Goal: Transaction & Acquisition: Book appointment/travel/reservation

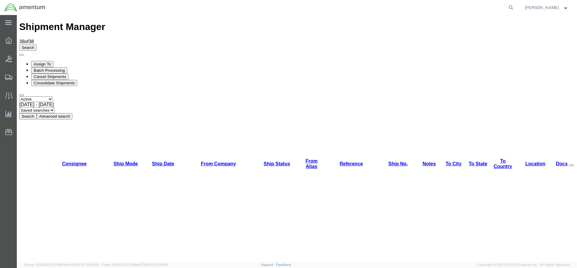
click at [37, 113] on button "Search" at bounding box center [27, 116] width 17 height 6
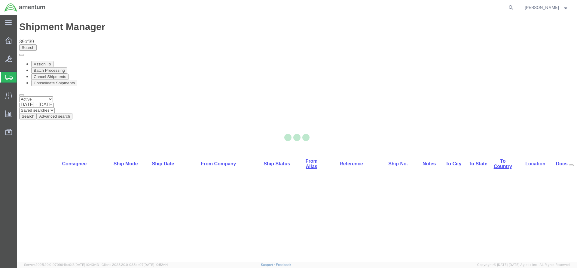
select select "42668"
select select "42681"
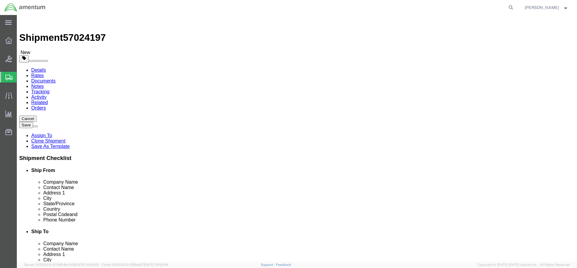
click icon
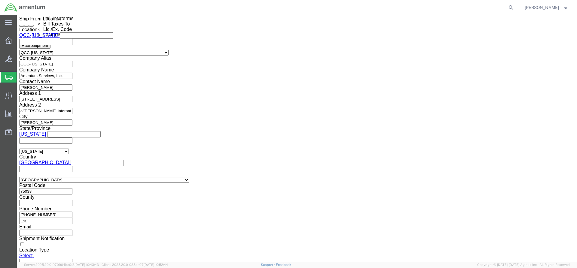
scroll to position [451, 0]
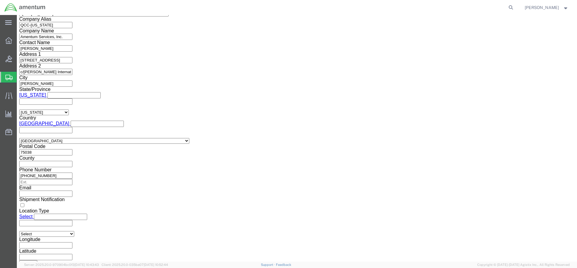
click select "Select AES-Direct EEI Carrier File EEI EEI Exempt"
select select "AESD"
click select "Select AES-Direct EEI Carrier File EEI EEI Exempt"
click button "Rate Shipment"
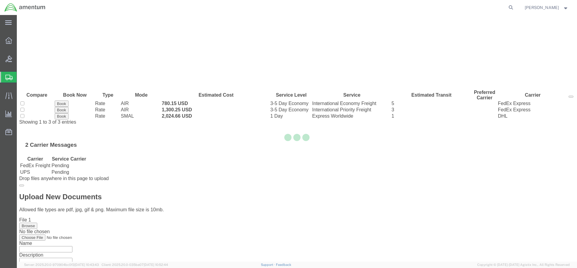
scroll to position [0, 0]
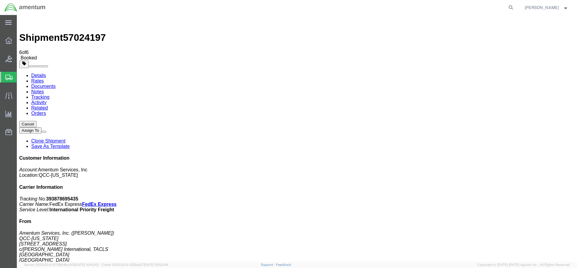
drag, startPoint x: 250, startPoint y: 142, endPoint x: 291, endPoint y: 143, distance: 40.9
click at [40, 73] on link "Details" at bounding box center [38, 75] width 15 height 5
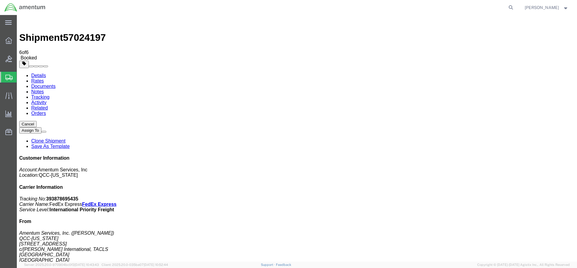
click span "button"
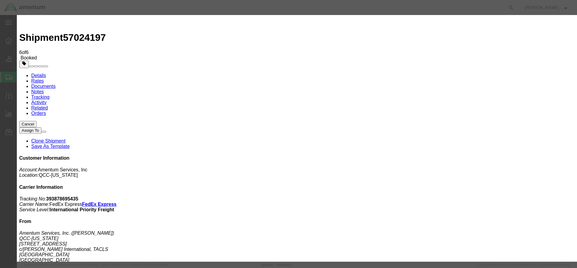
click div "[DATE] 12:31 PM"
type input "2:00 PM"
click button "Apply"
click button "Save"
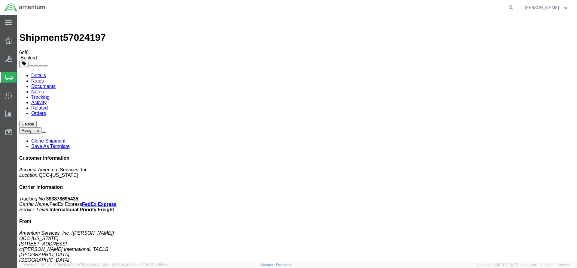
click button "Close"
click at [7, 45] on div at bounding box center [8, 41] width 17 height 12
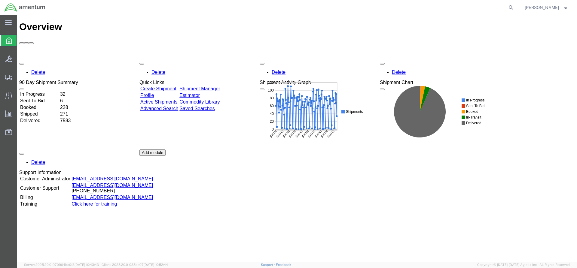
click at [211, 86] on link "Shipment Manager" at bounding box center [199, 88] width 41 height 5
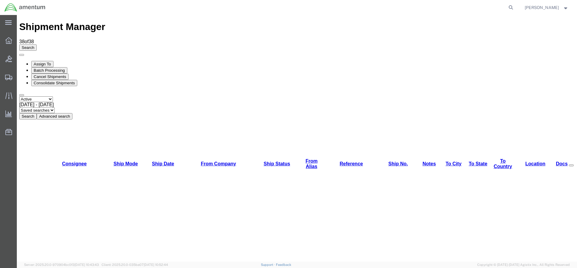
click at [37, 113] on button "Search" at bounding box center [27, 116] width 17 height 6
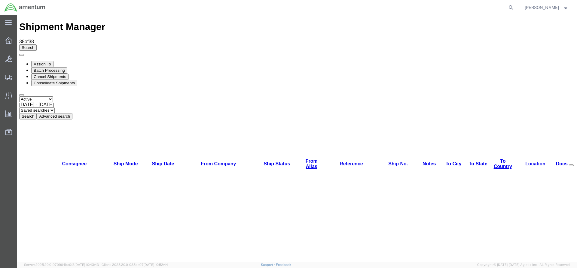
click at [37, 113] on button "Search" at bounding box center [27, 116] width 17 height 6
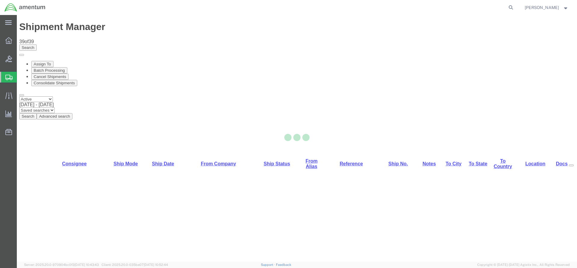
select select "42668"
select select "42726"
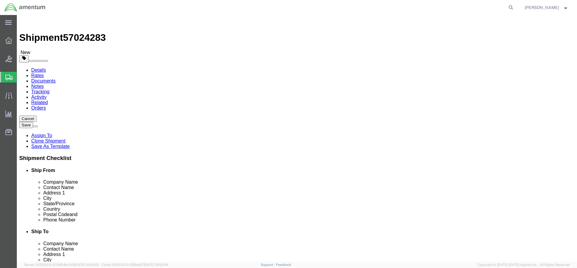
click button "Rate Shipment"
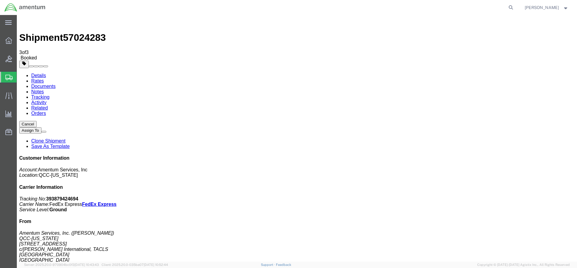
drag, startPoint x: 216, startPoint y: 108, endPoint x: 240, endPoint y: 105, distance: 24.8
copy td "393879424694"
drag, startPoint x: 251, startPoint y: 108, endPoint x: 27, endPoint y: 94, distance: 224.7
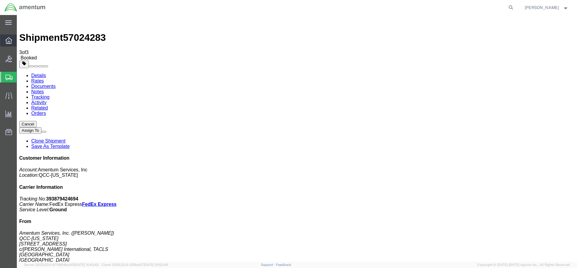
click at [9, 43] on icon at bounding box center [8, 40] width 7 height 7
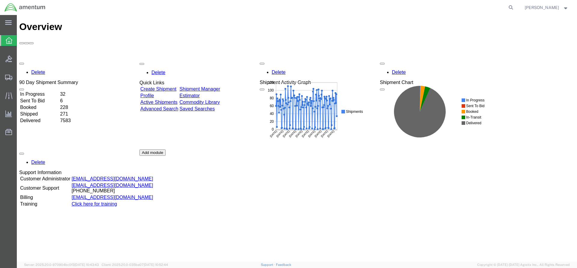
click at [222, 60] on div "Delete 90 Day Shipment Summary In Progress 32 Sent To Bid 6 Booked 228 Shipped …" at bounding box center [297, 150] width 556 height 180
click at [221, 60] on div "Delete 90 Day Shipment Summary In Progress 32 Sent To Bid 6 Booked 228 Shipped …" at bounding box center [297, 150] width 556 height 180
click at [217, 86] on link "Shipment Manager" at bounding box center [199, 88] width 41 height 5
